Goal: Browse casually: Explore the website without a specific task or goal

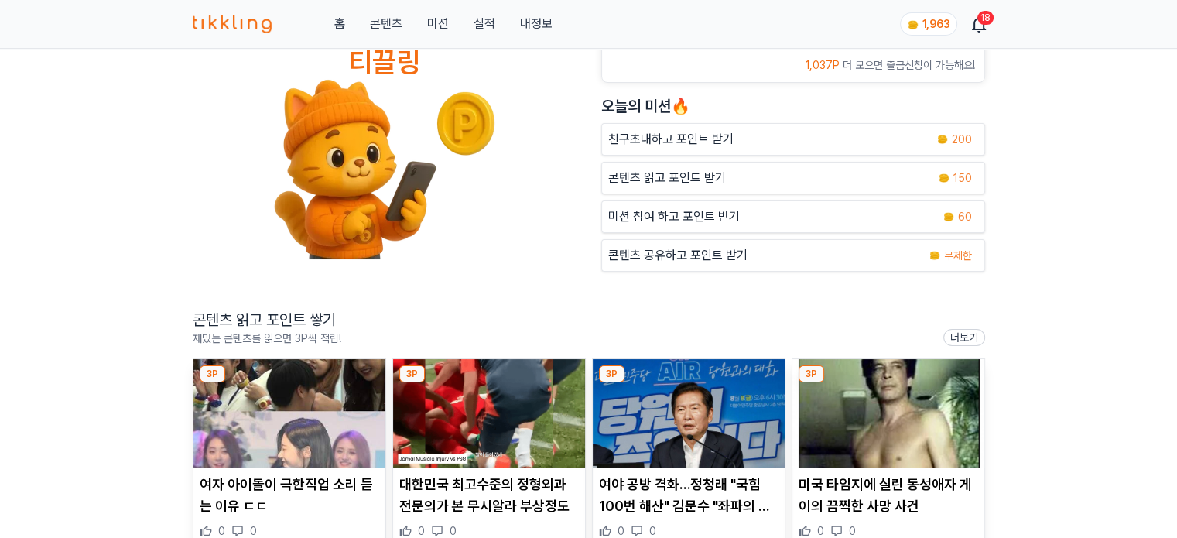
scroll to position [77, 0]
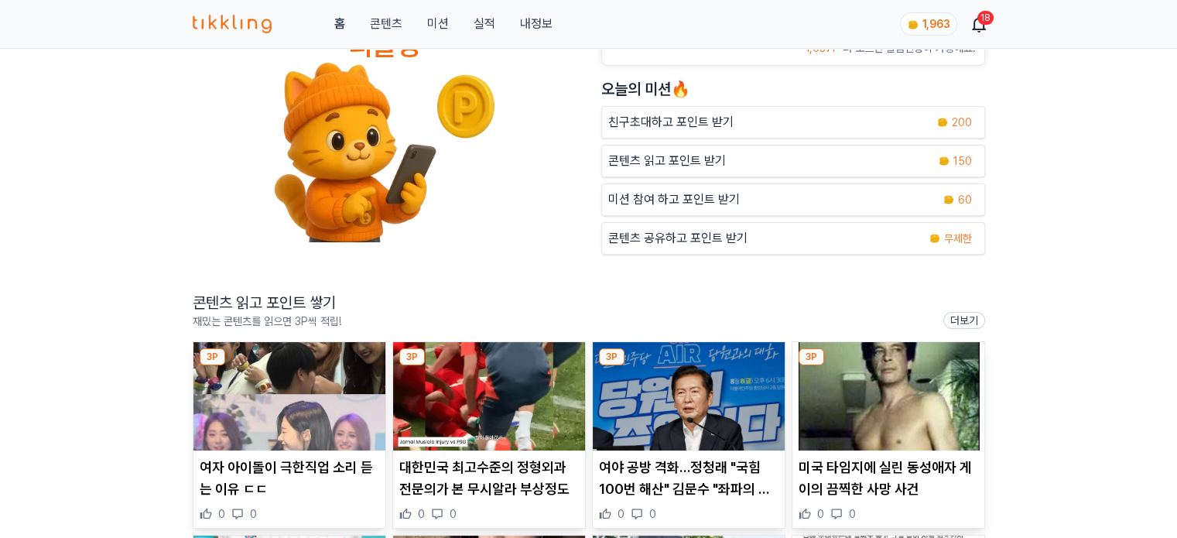
click at [271, 384] on img at bounding box center [289, 396] width 192 height 108
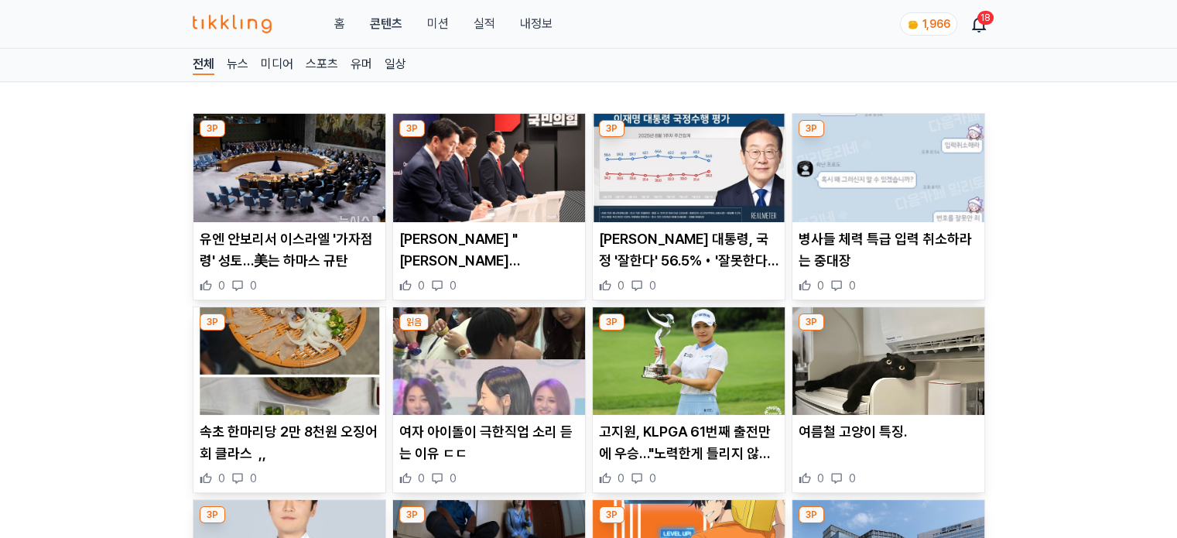
click at [509, 178] on img at bounding box center [489, 168] width 192 height 108
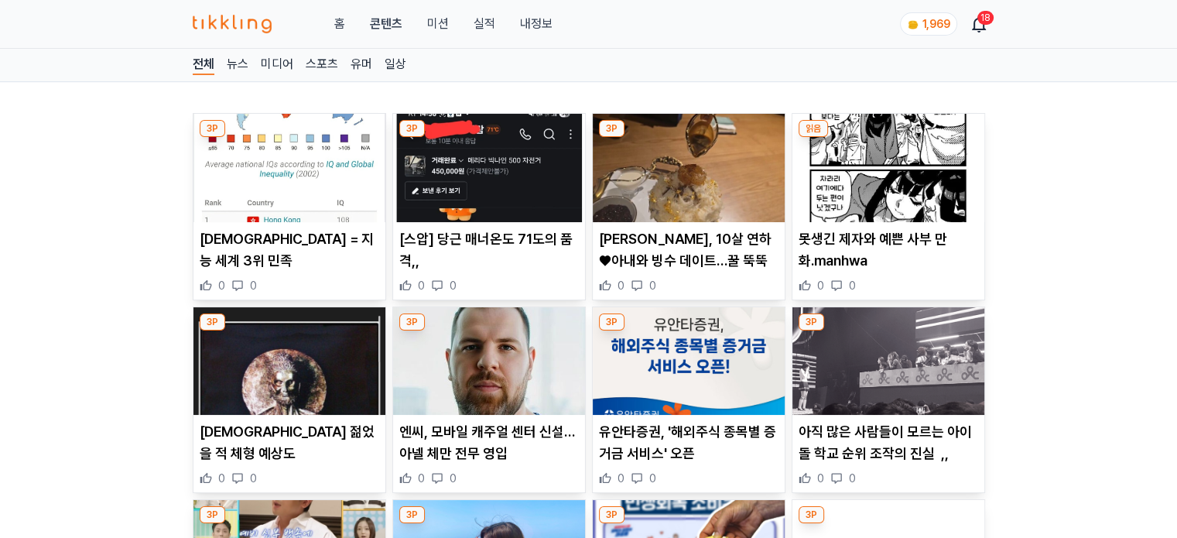
click at [480, 175] on img at bounding box center [489, 168] width 192 height 108
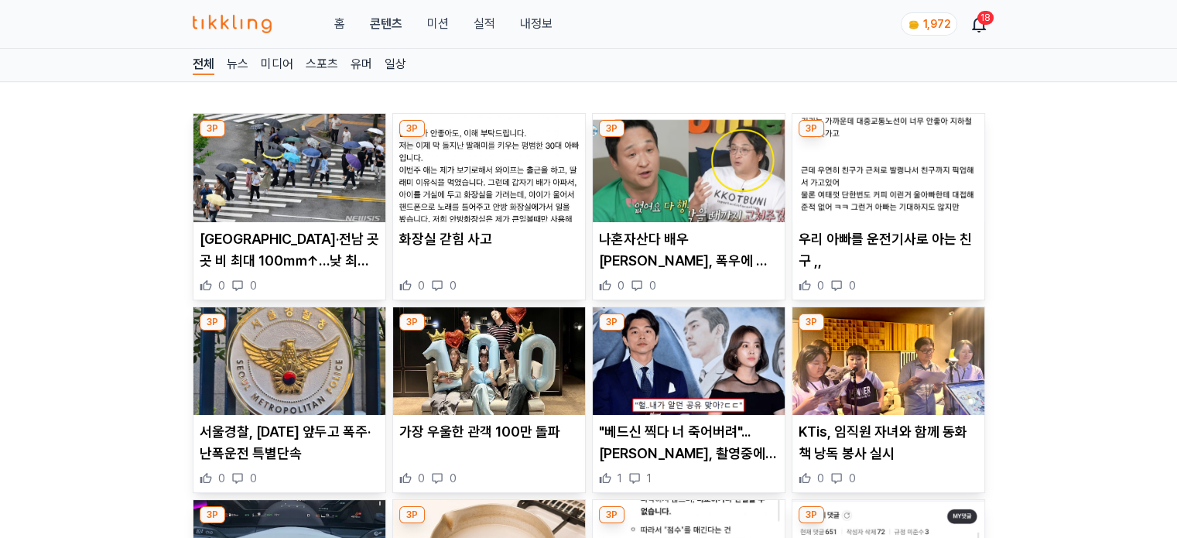
click at [653, 334] on img at bounding box center [689, 361] width 192 height 108
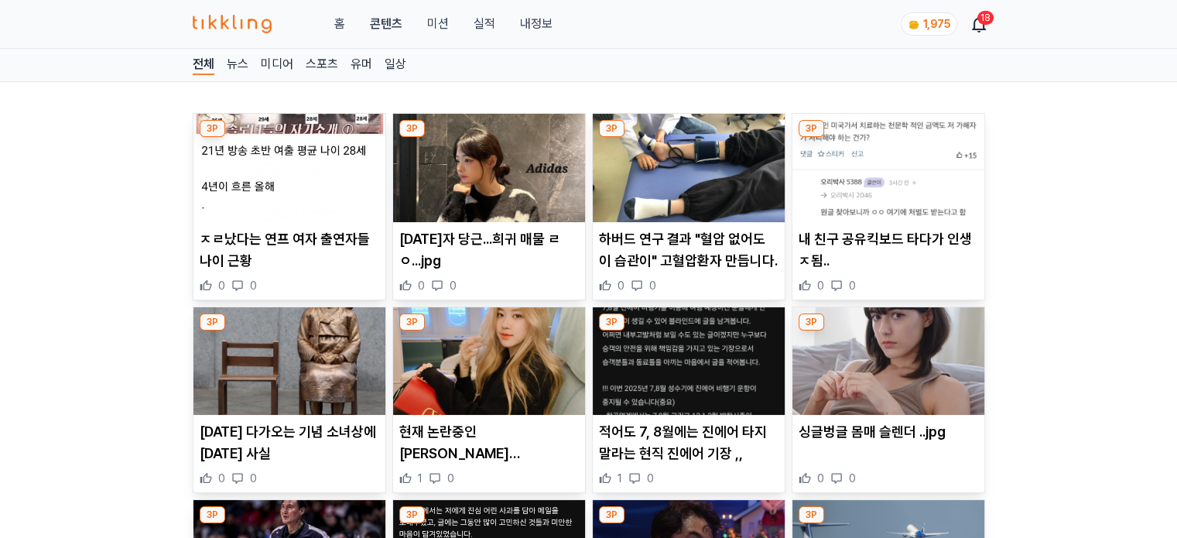
click at [539, 389] on img at bounding box center [489, 361] width 192 height 108
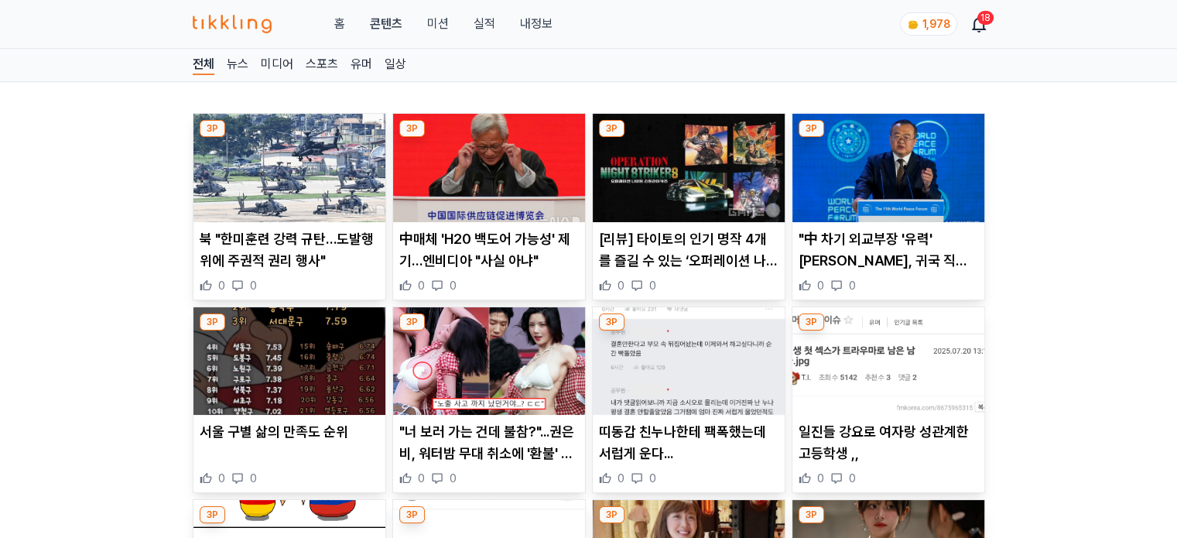
click at [487, 176] on img at bounding box center [489, 168] width 192 height 108
